Goal: Task Accomplishment & Management: Manage account settings

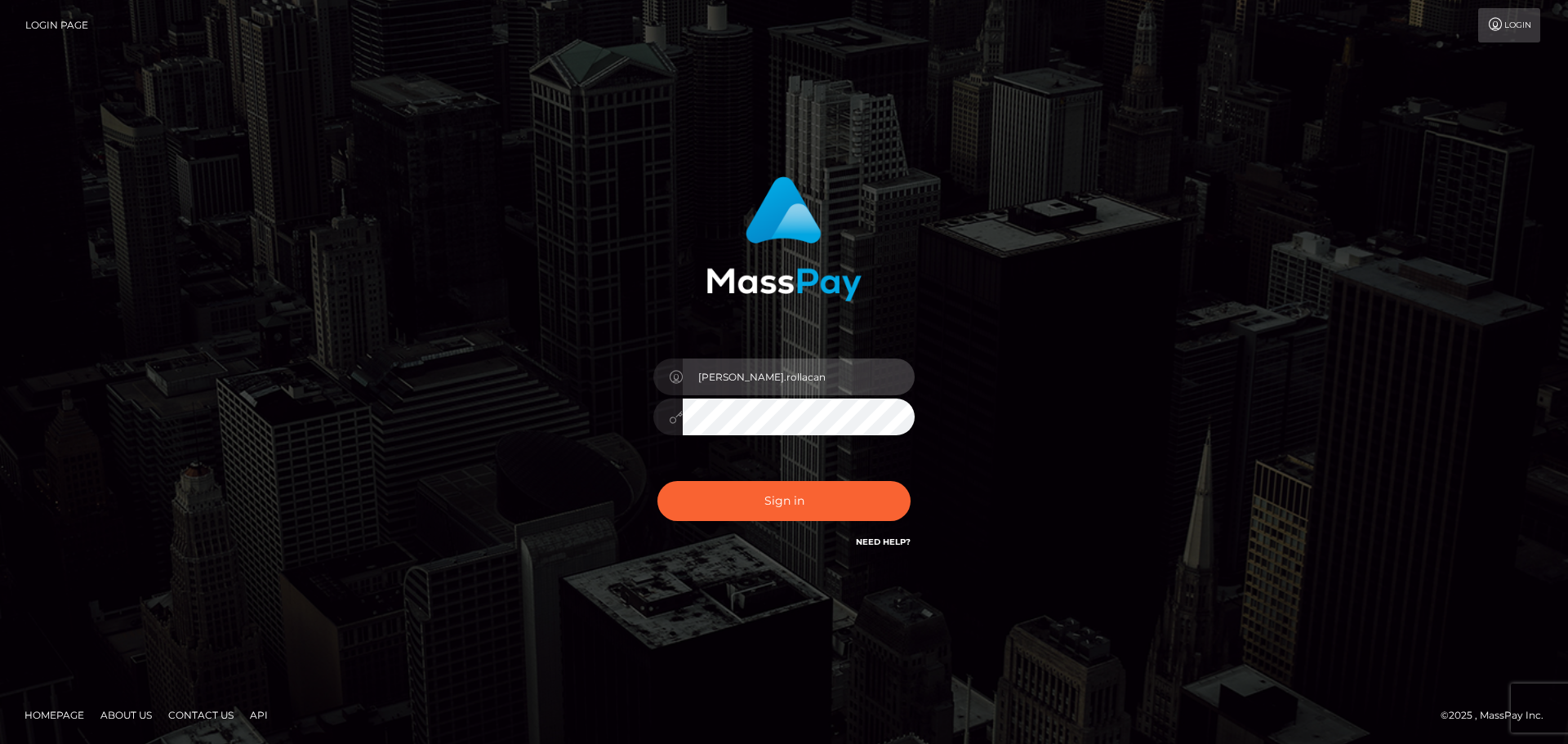
click at [788, 377] on input "elliot.rollacan" at bounding box center [799, 376] width 232 height 37
type input "elliot.wowcan"
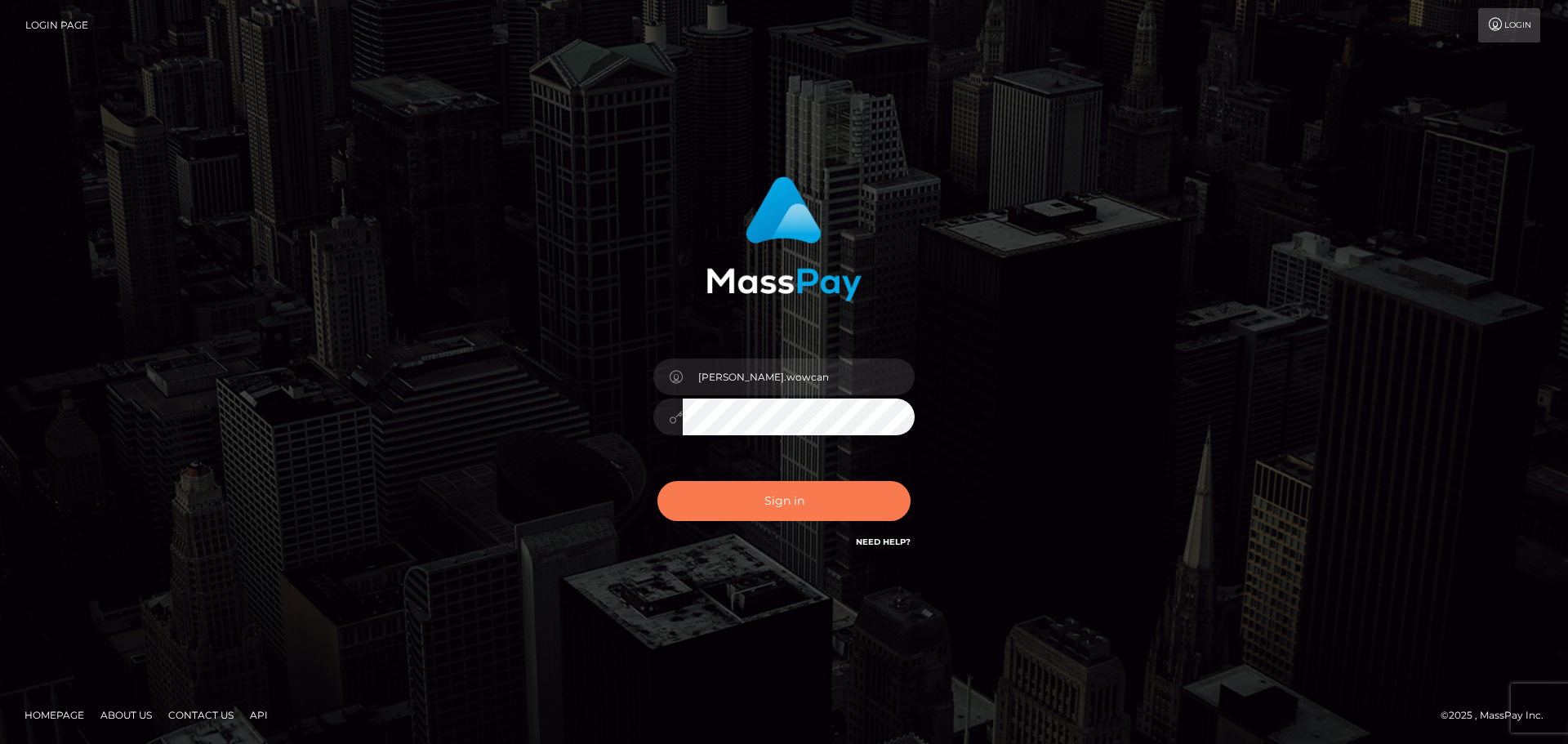
click at [744, 490] on button "Sign in" at bounding box center [784, 501] width 253 height 40
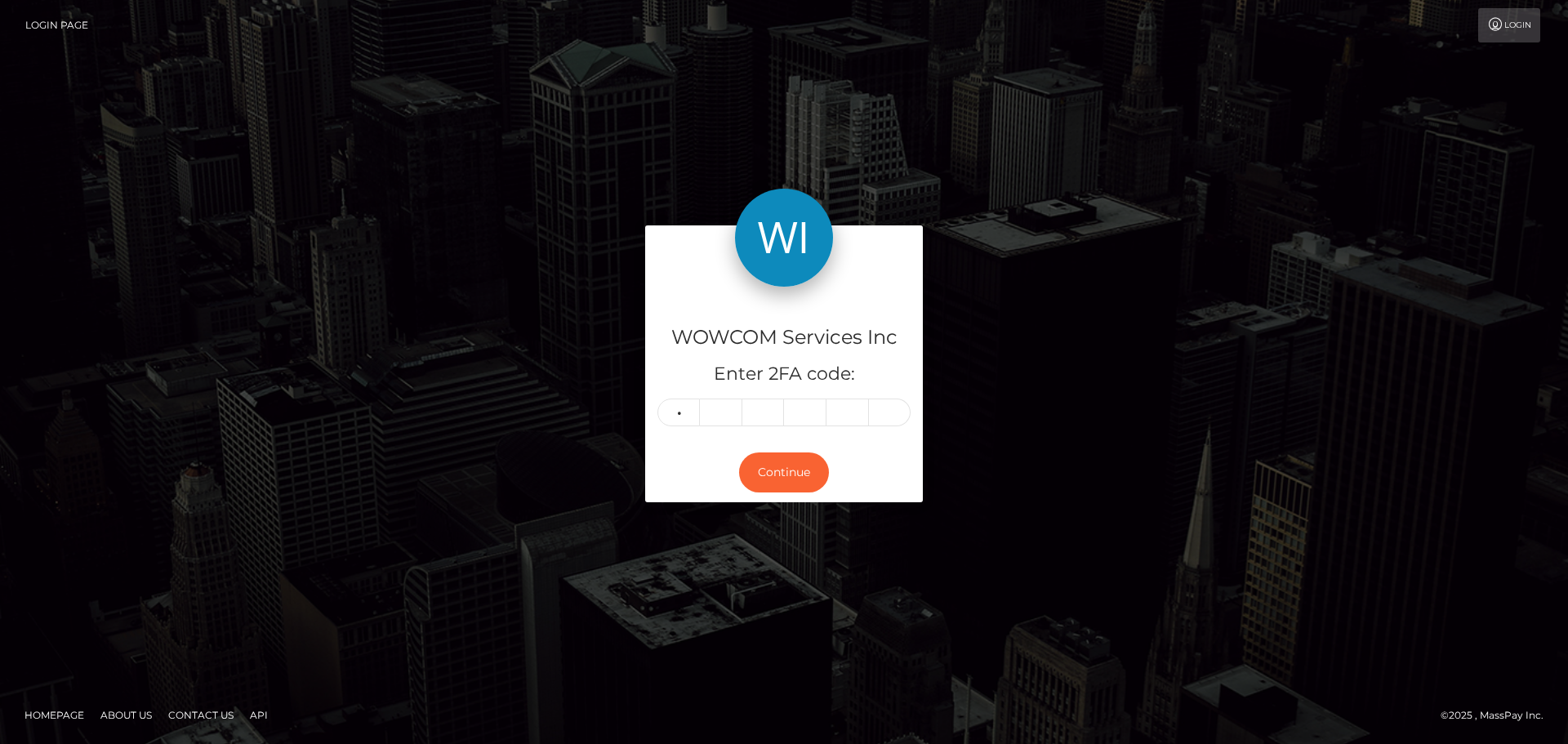
type input "5"
type input "1"
type input "7"
type input "8"
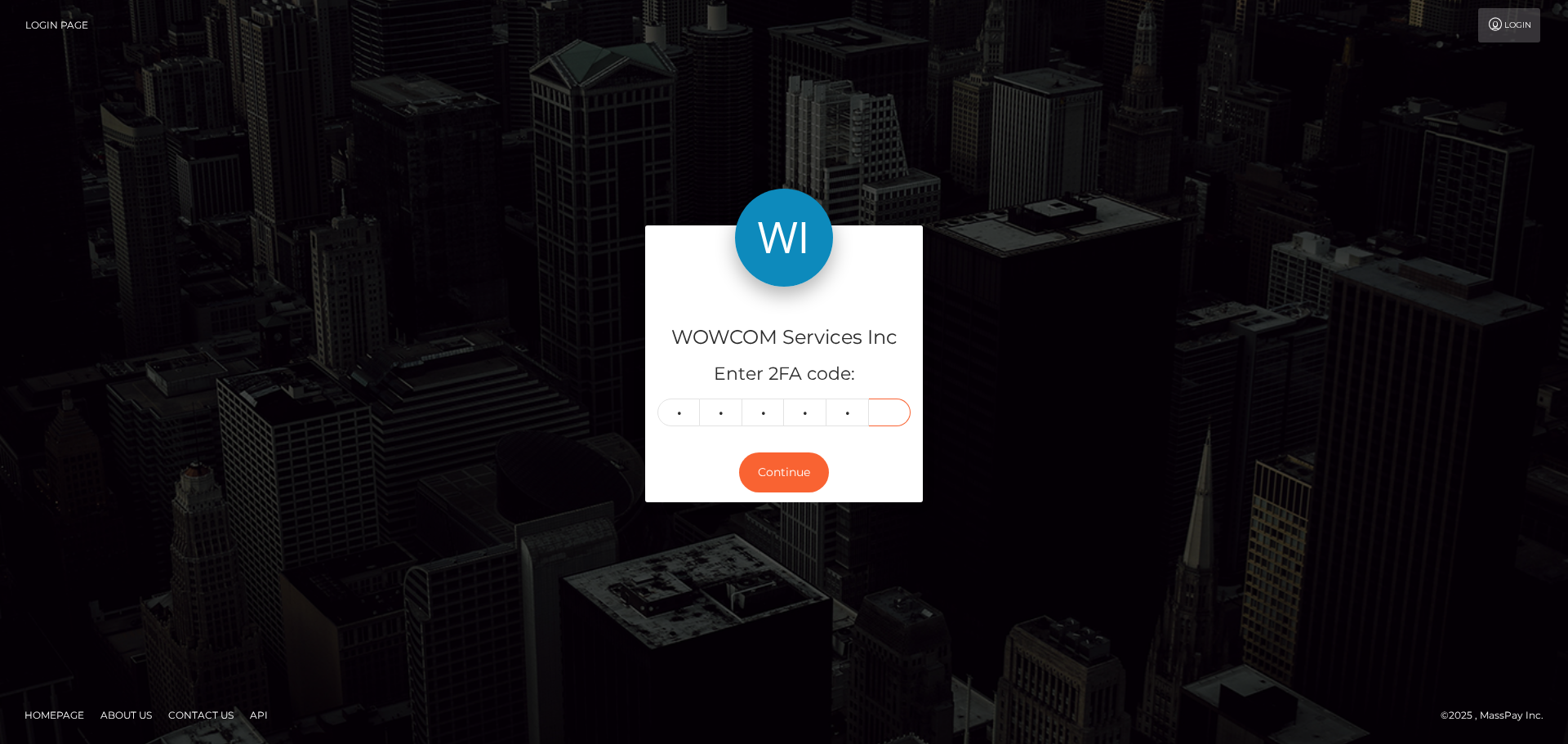
type input "7"
